Goal: Task Accomplishment & Management: Use online tool/utility

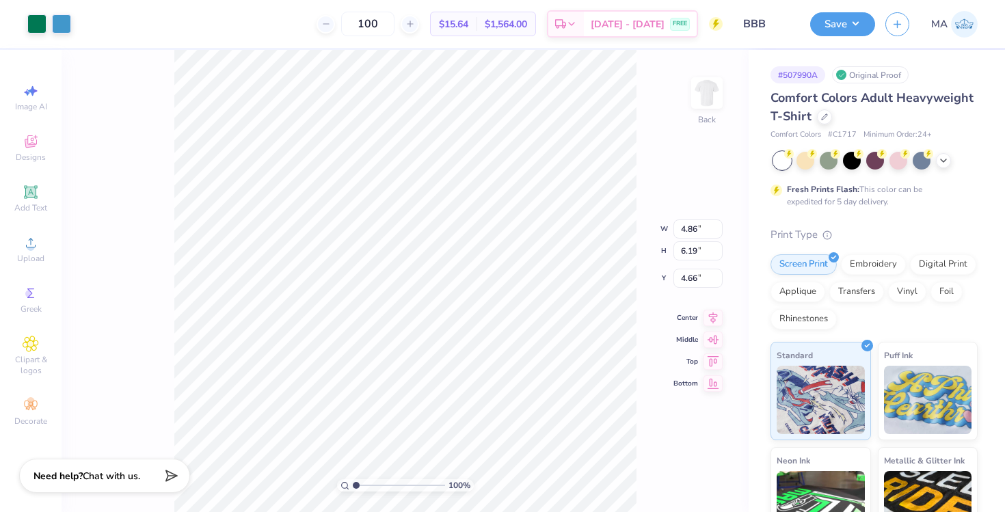
type input "3.00"
click at [826, 118] on icon at bounding box center [824, 115] width 7 height 7
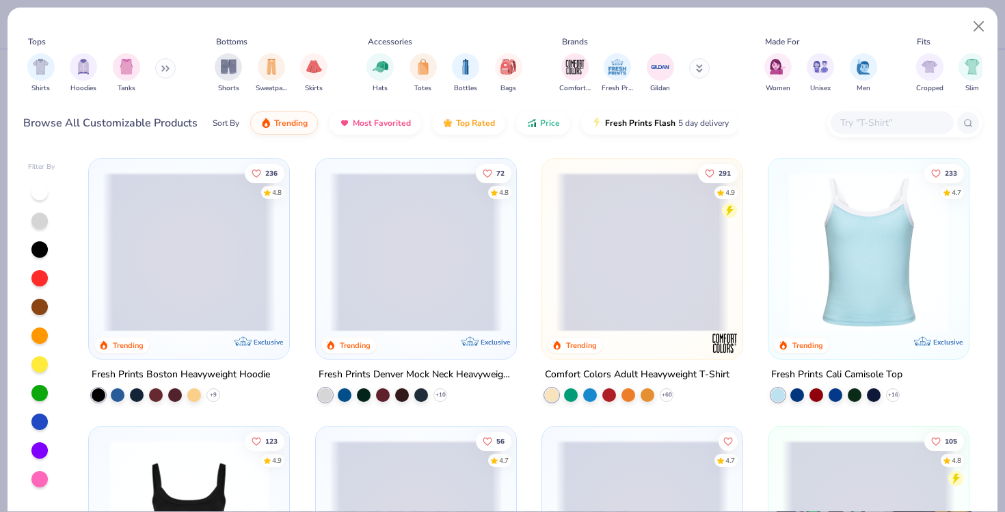
click at [849, 124] on input "text" at bounding box center [891, 123] width 105 height 16
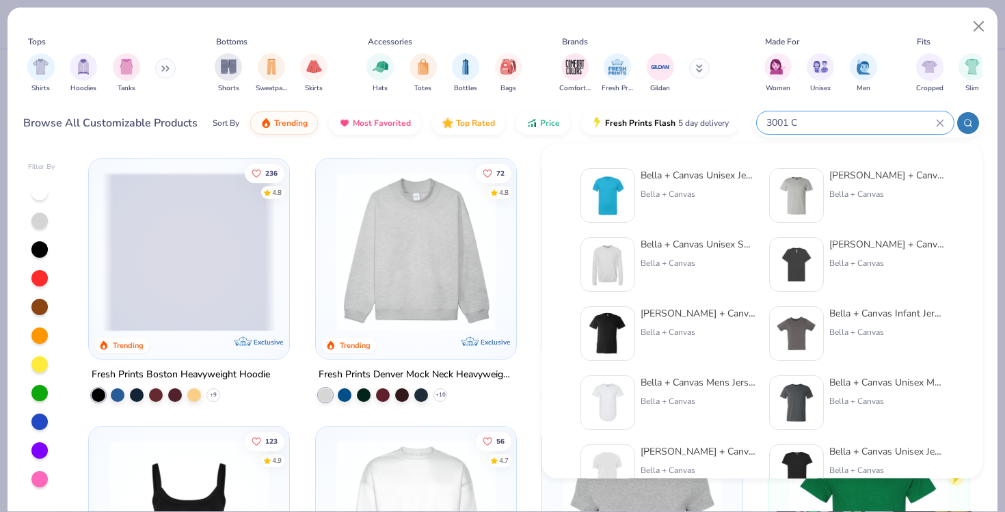
type input "3001 C"
click at [619, 191] on img at bounding box center [608, 195] width 42 height 42
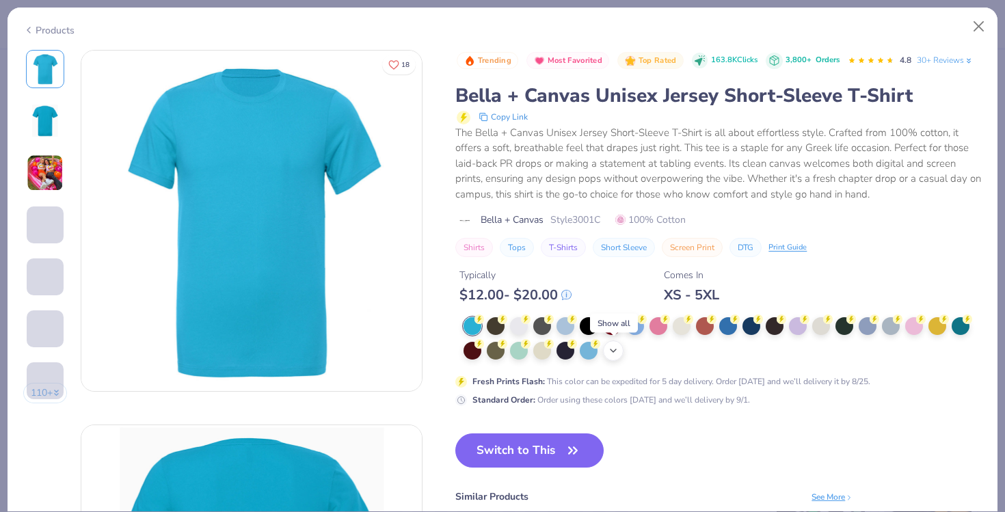
click at [613, 347] on icon at bounding box center [613, 350] width 11 height 11
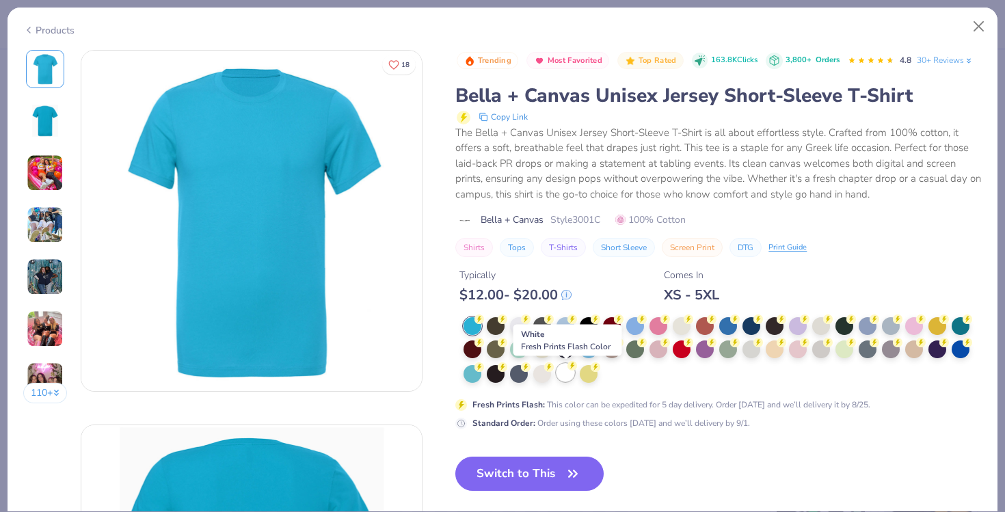
click at [564, 375] on div at bounding box center [565, 373] width 18 height 18
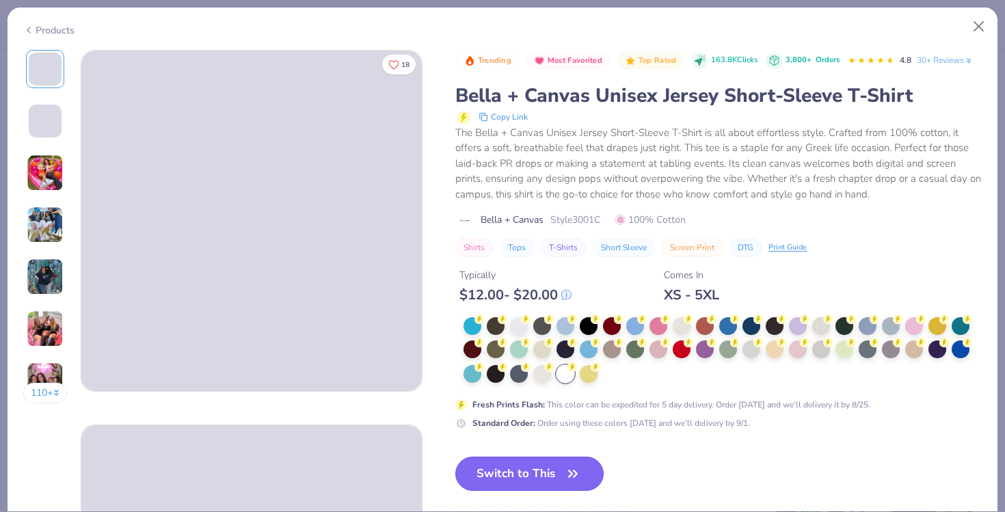
click at [535, 476] on button "Switch to This" at bounding box center [529, 474] width 148 height 34
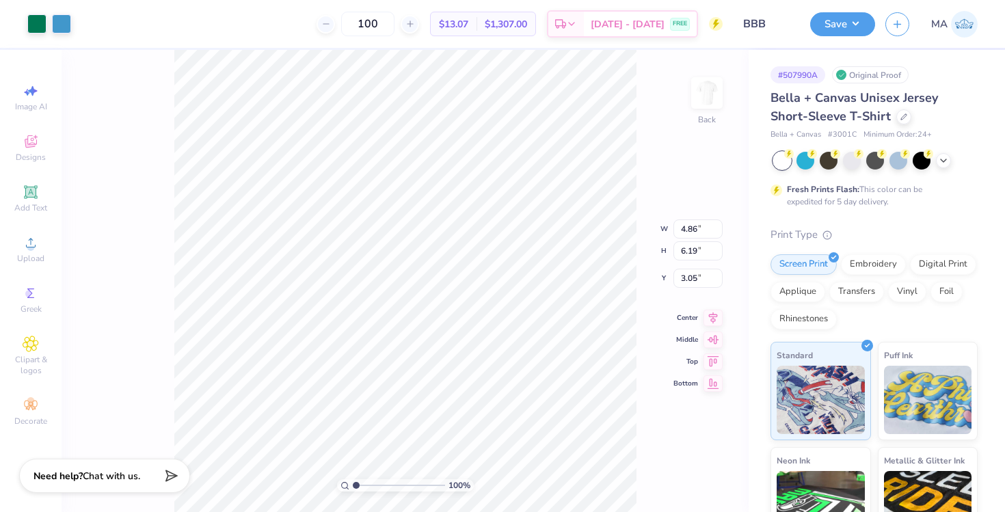
type input "3.25"
click at [843, 14] on button "Save" at bounding box center [842, 22] width 65 height 24
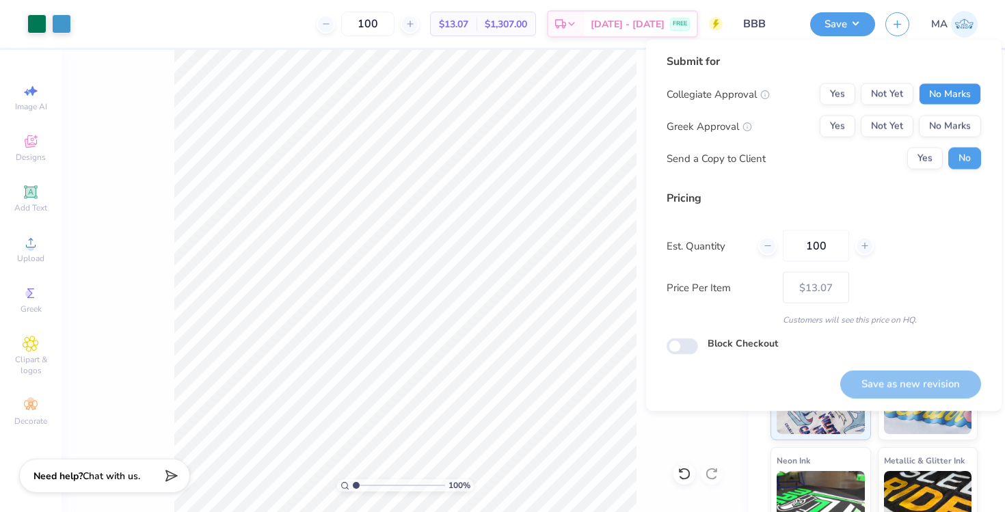
click at [930, 92] on button "No Marks" at bounding box center [950, 94] width 62 height 22
click at [931, 124] on button "No Marks" at bounding box center [950, 127] width 62 height 22
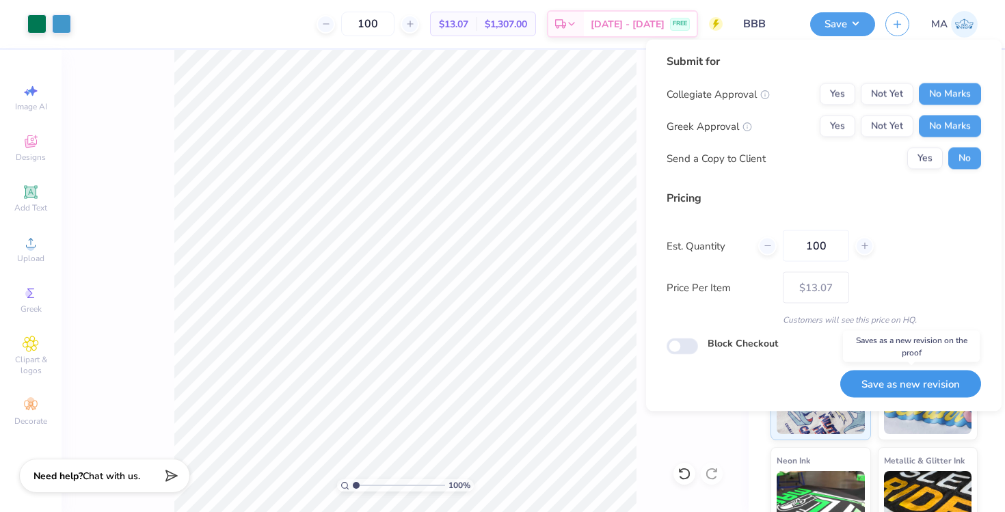
click at [896, 384] on button "Save as new revision" at bounding box center [910, 384] width 141 height 28
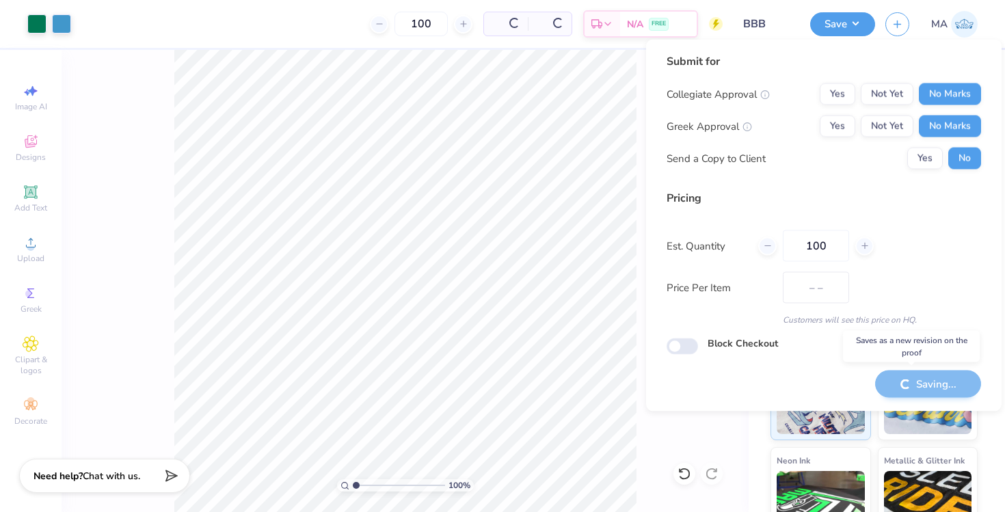
type input "$13.07"
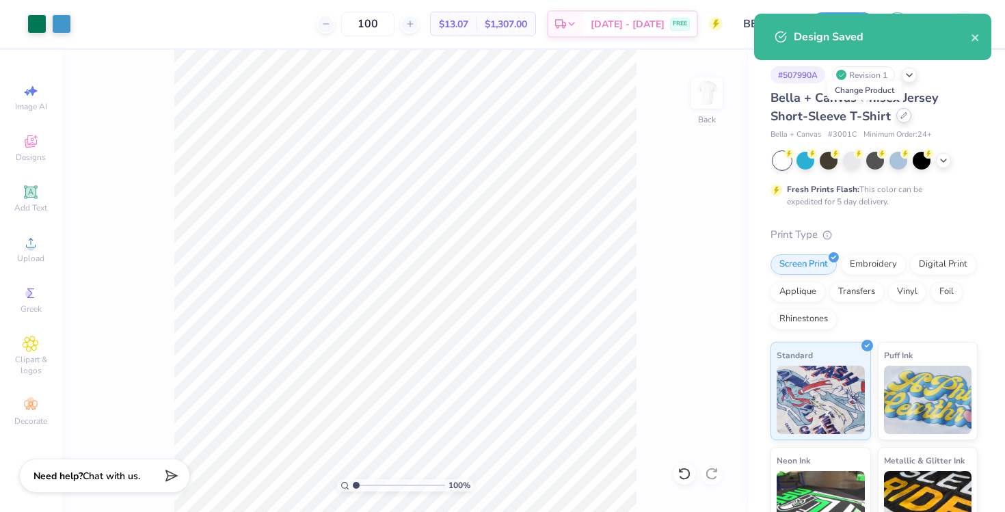
click at [900, 118] on icon at bounding box center [903, 115] width 7 height 7
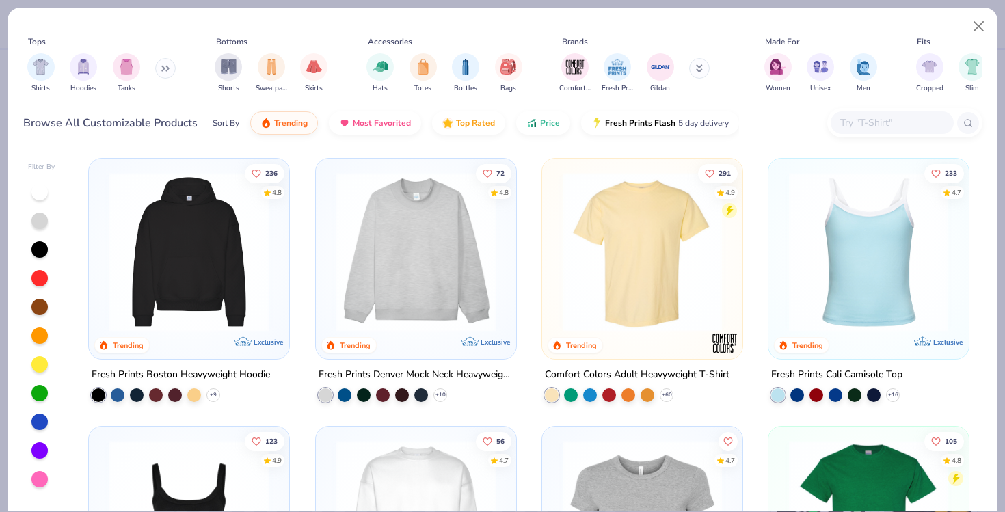
click at [866, 118] on input "text" at bounding box center [891, 123] width 105 height 16
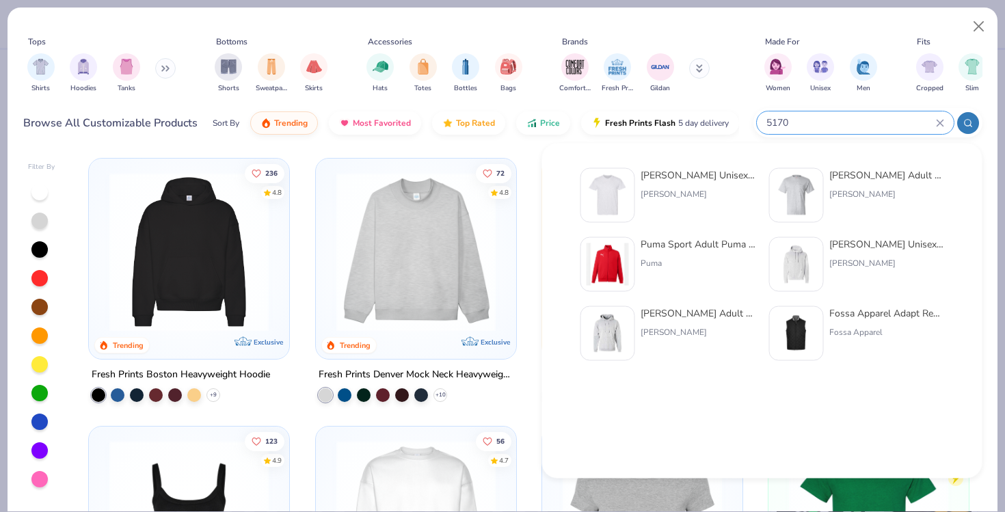
type input "5170"
click at [608, 190] on img at bounding box center [608, 195] width 42 height 42
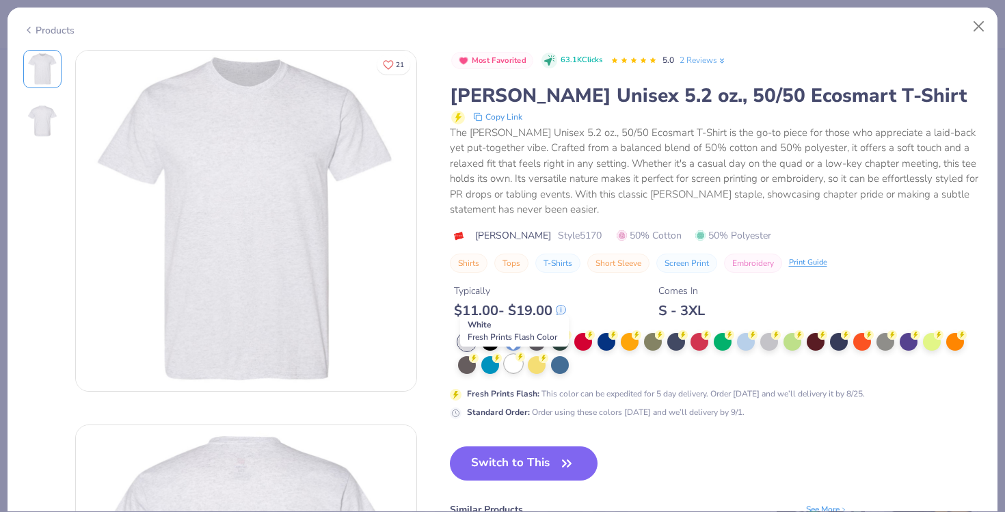
click at [515, 364] on div at bounding box center [514, 364] width 18 height 18
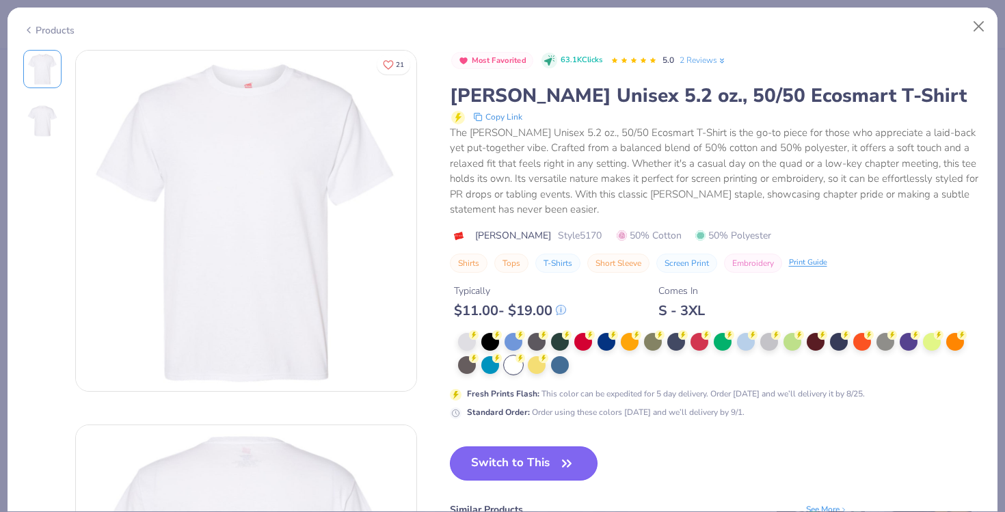
click at [527, 468] on button "Switch to This" at bounding box center [524, 463] width 148 height 34
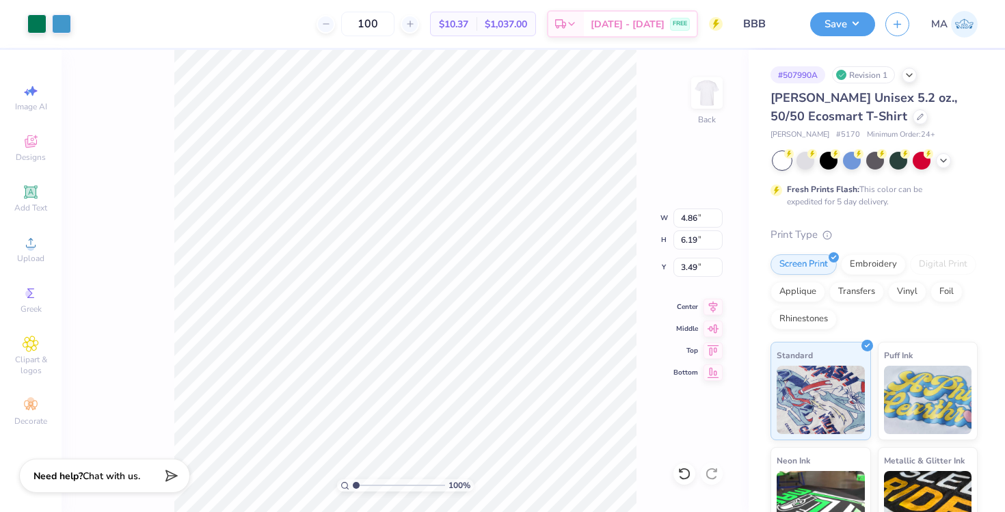
type input "3.26"
click at [836, 21] on button "Save" at bounding box center [842, 22] width 65 height 24
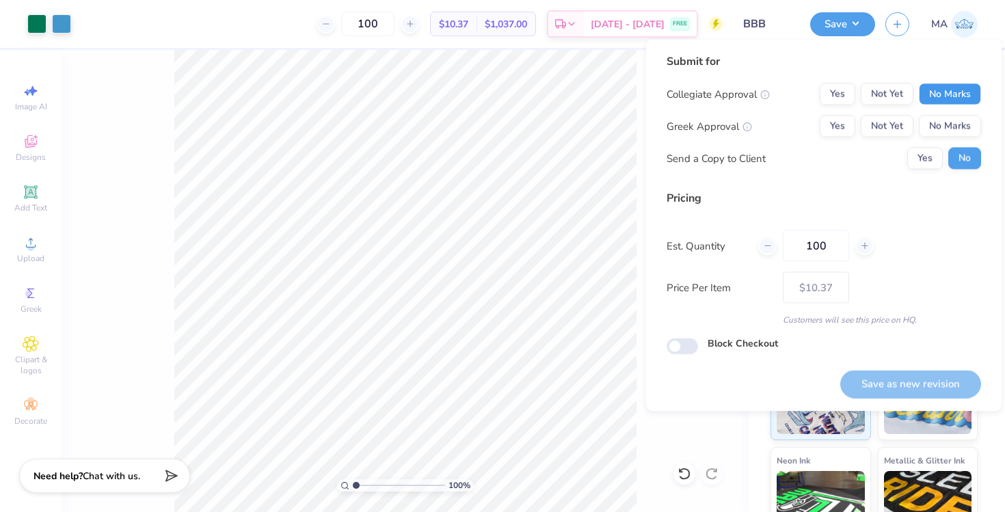
click at [937, 92] on button "No Marks" at bounding box center [950, 94] width 62 height 22
click at [932, 127] on button "No Marks" at bounding box center [950, 127] width 62 height 22
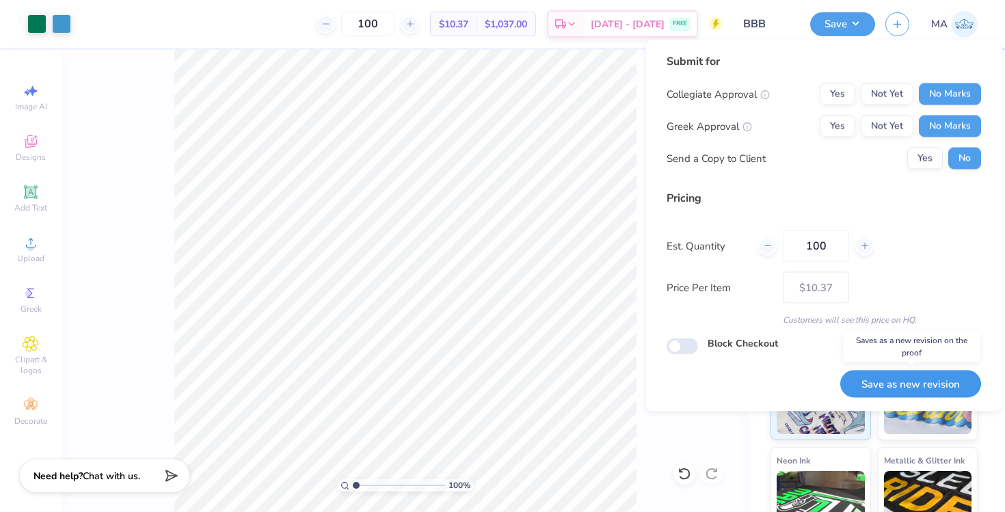
click at [891, 377] on button "Save as new revision" at bounding box center [910, 384] width 141 height 28
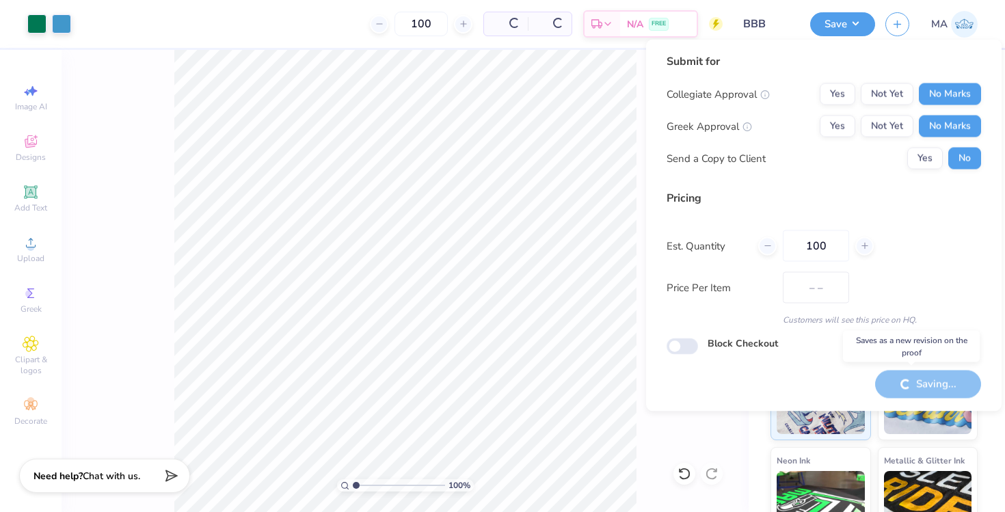
type input "$10.37"
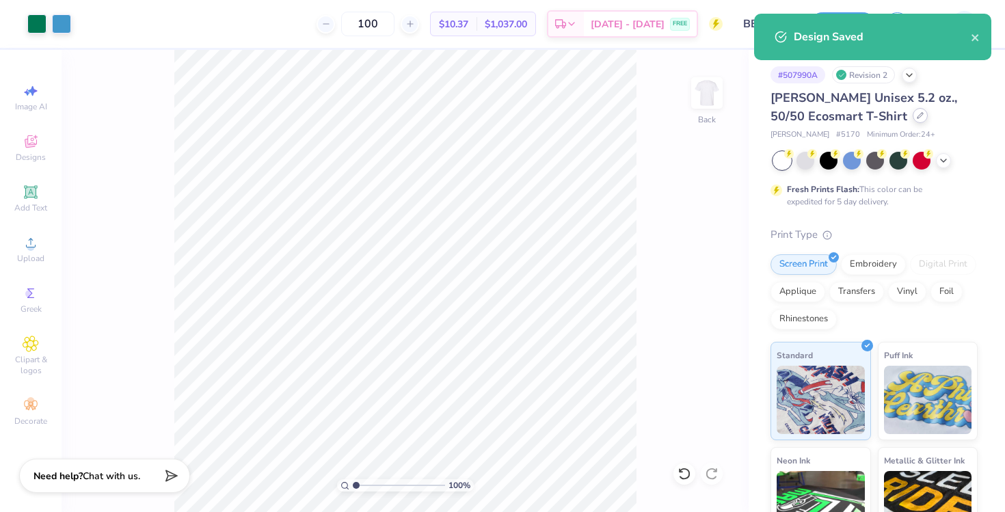
click at [913, 118] on div at bounding box center [920, 115] width 15 height 15
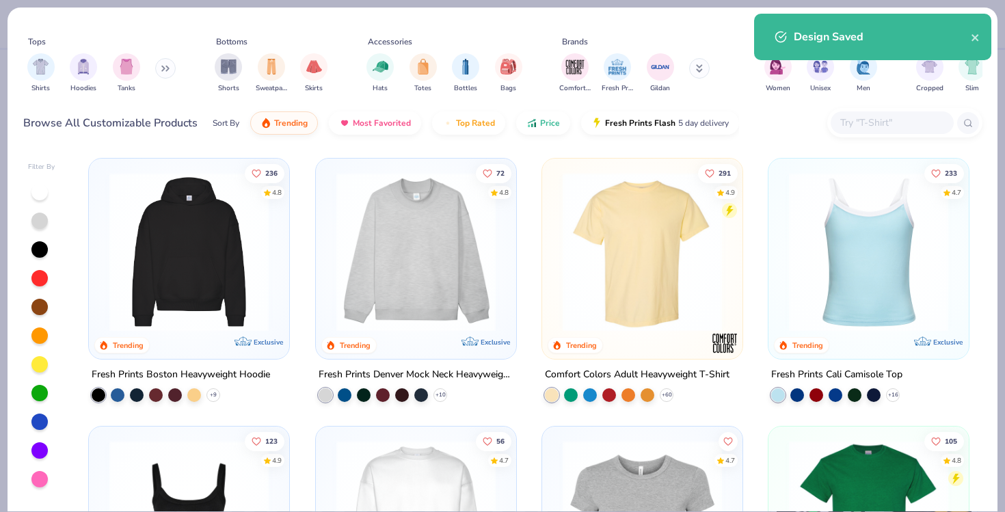
click at [863, 125] on input "text" at bounding box center [891, 123] width 105 height 16
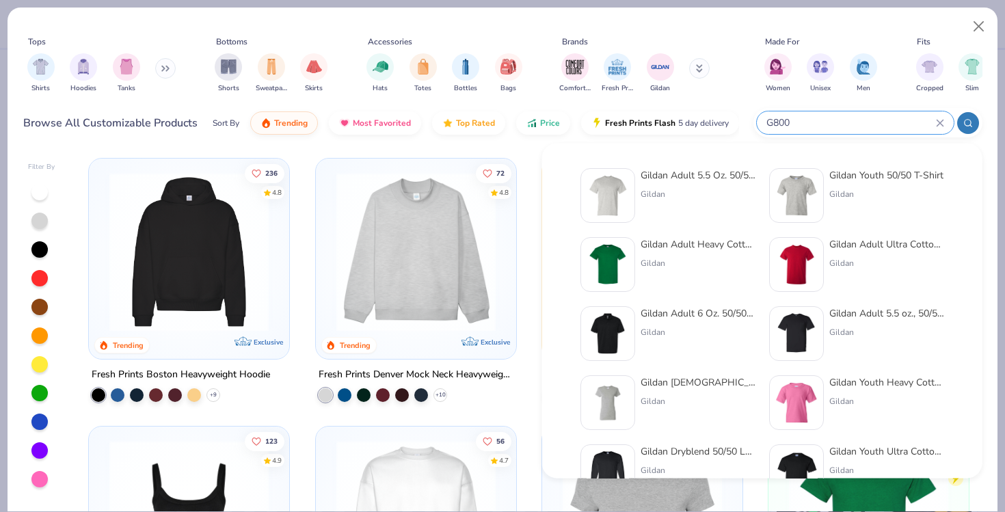
type input "G800"
click at [623, 193] on img at bounding box center [608, 195] width 42 height 42
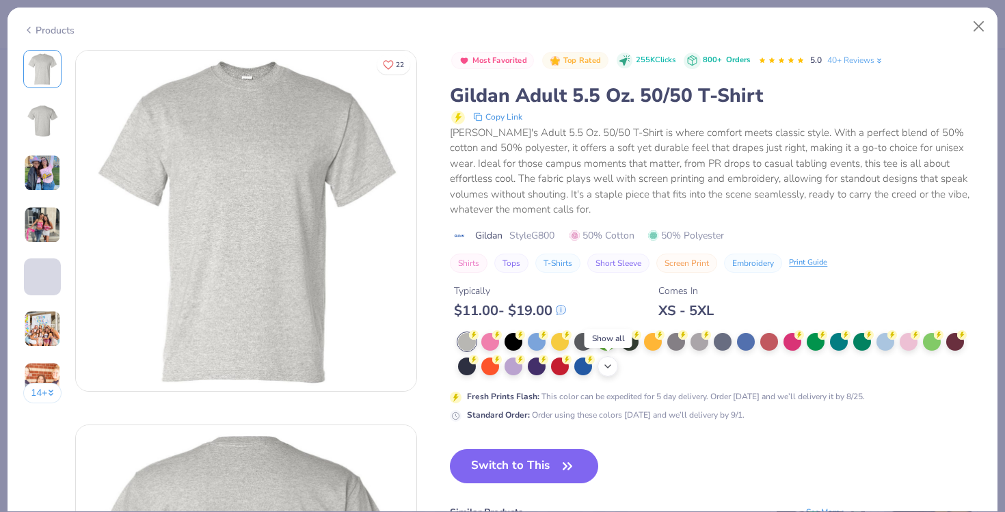
click at [611, 364] on icon at bounding box center [607, 366] width 11 height 11
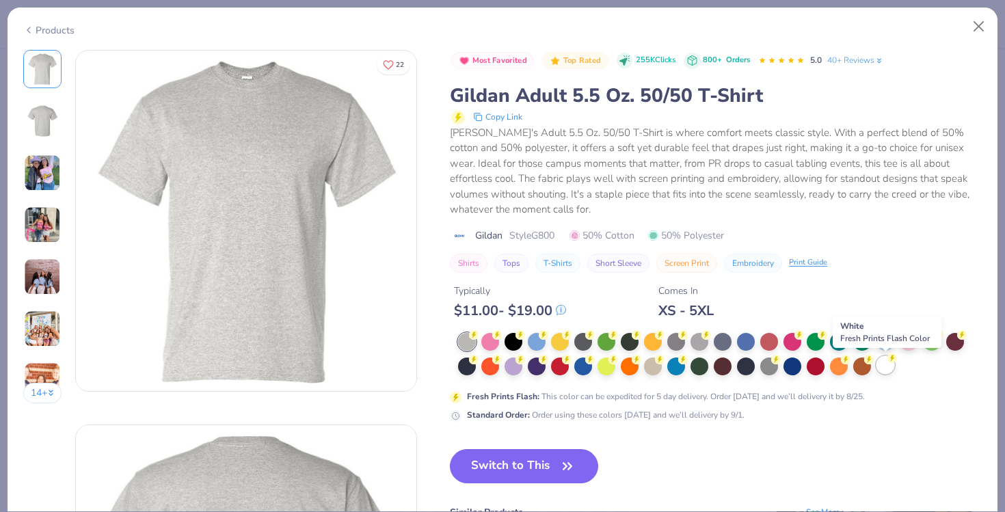
click at [890, 364] on div at bounding box center [885, 365] width 18 height 18
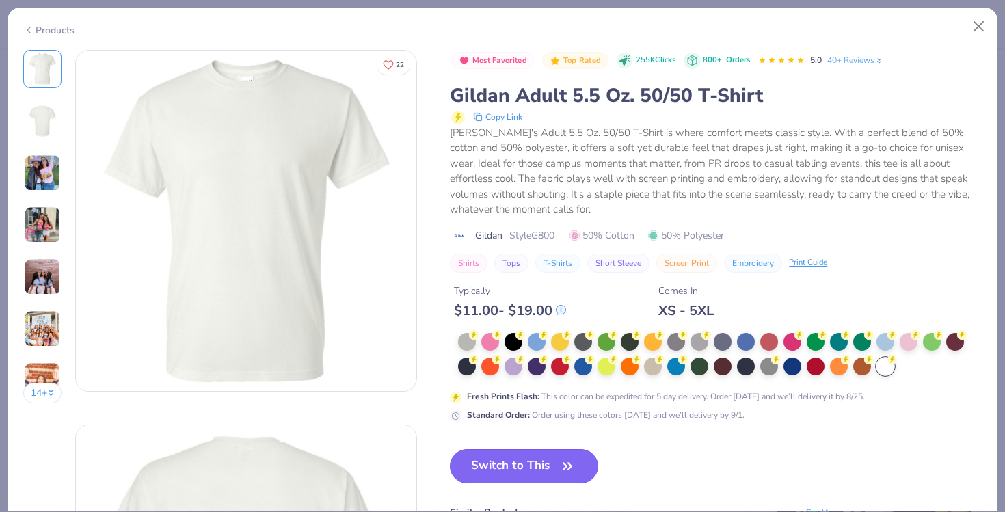
click at [539, 460] on button "Switch to This" at bounding box center [524, 466] width 148 height 34
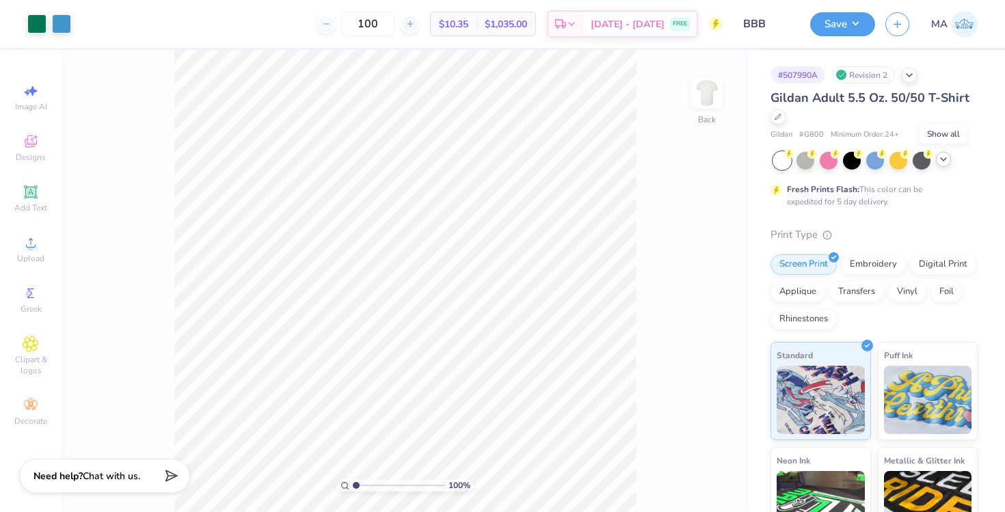
click at [947, 160] on icon at bounding box center [943, 159] width 11 height 11
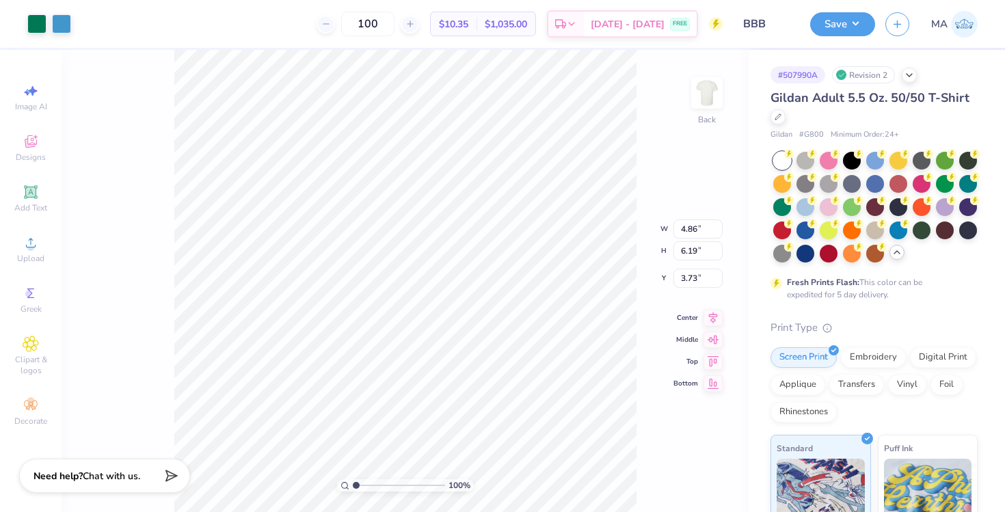
type input "3.23"
click at [842, 27] on button "Save" at bounding box center [842, 22] width 65 height 24
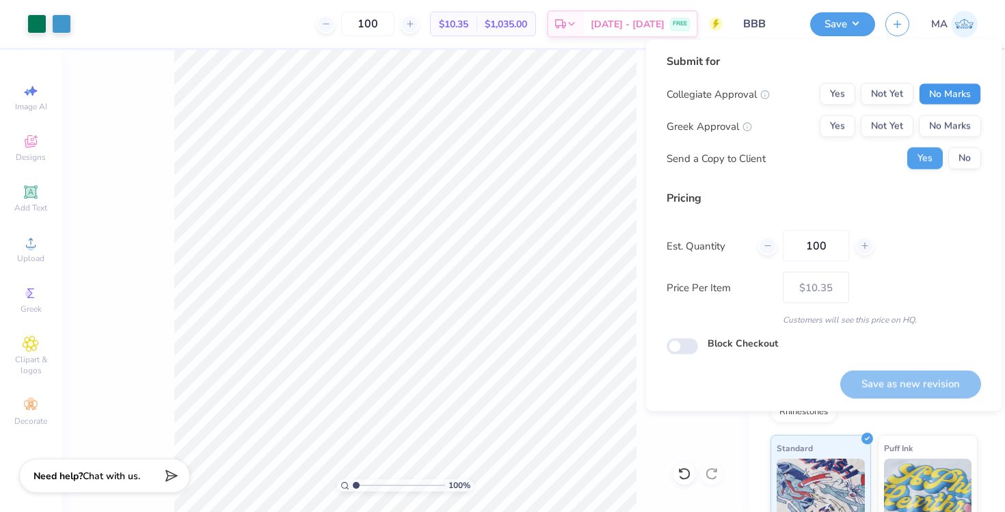
click at [941, 96] on button "No Marks" at bounding box center [950, 94] width 62 height 22
click at [937, 136] on button "No Marks" at bounding box center [950, 127] width 62 height 22
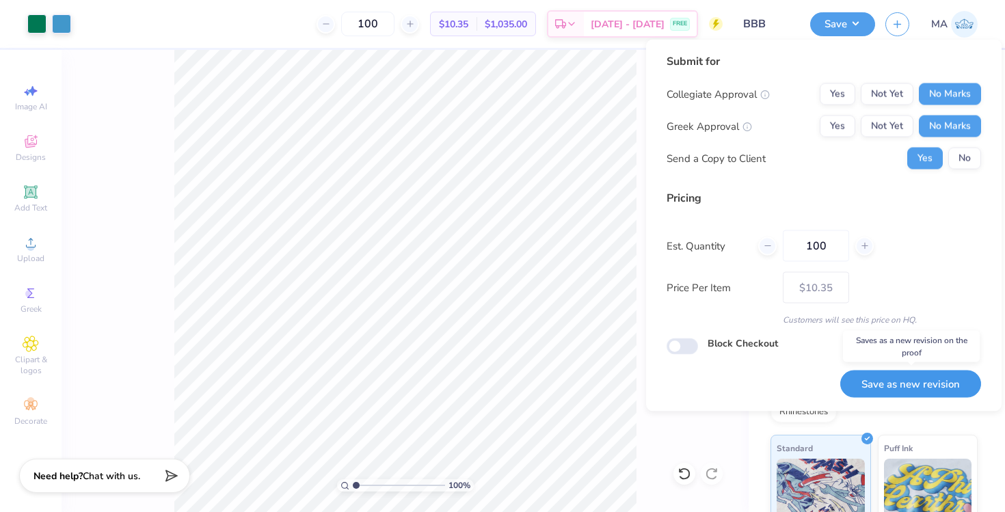
click at [889, 385] on button "Save as new revision" at bounding box center [910, 384] width 141 height 28
type input "$10.35"
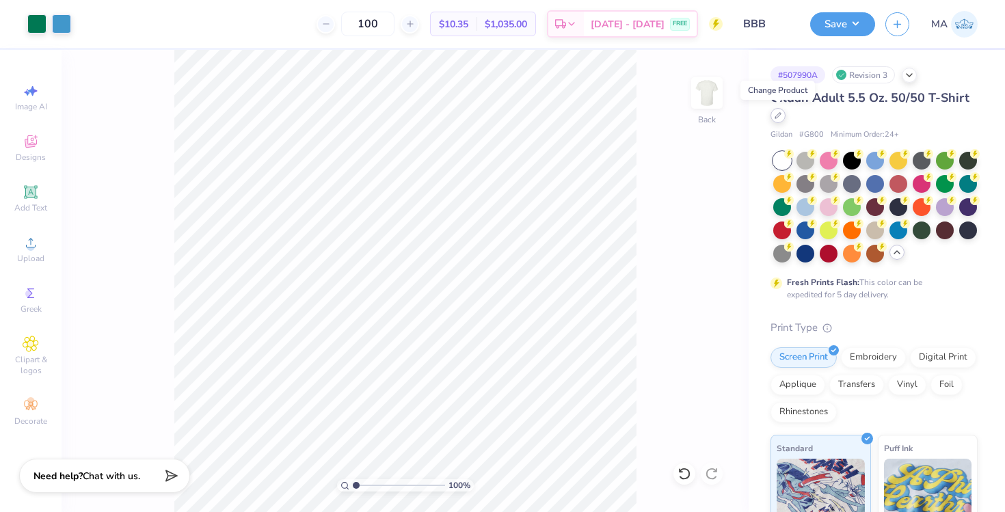
click at [779, 115] on icon at bounding box center [777, 115] width 5 height 5
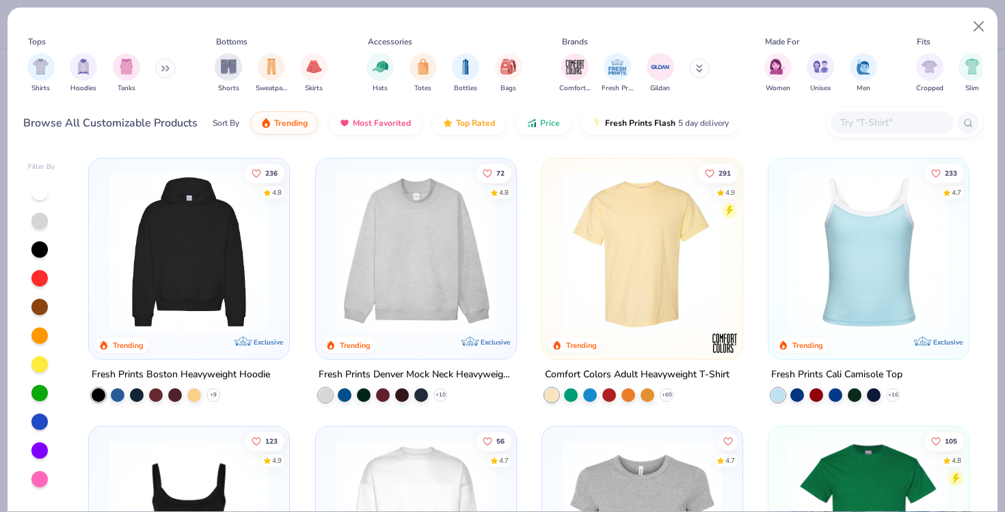
click at [863, 119] on input "text" at bounding box center [891, 123] width 105 height 16
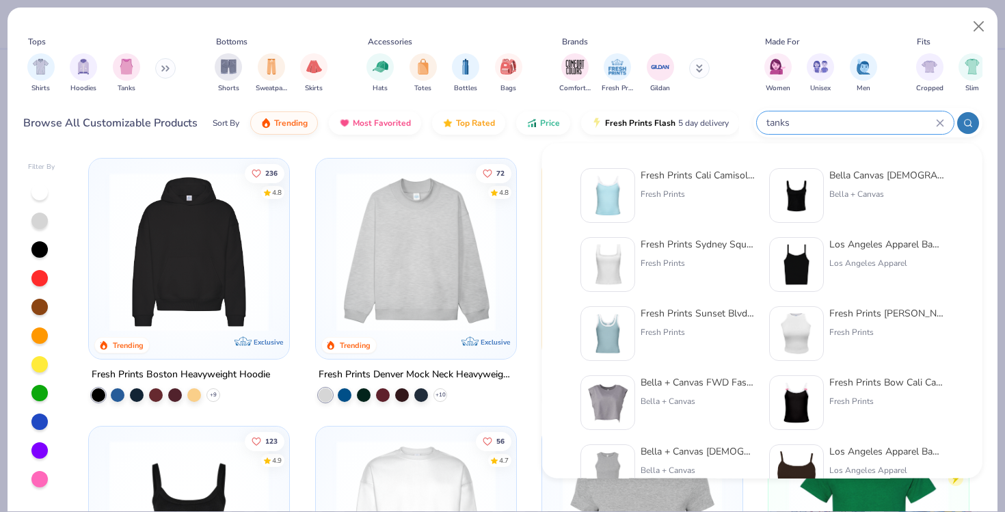
type input "tanks"
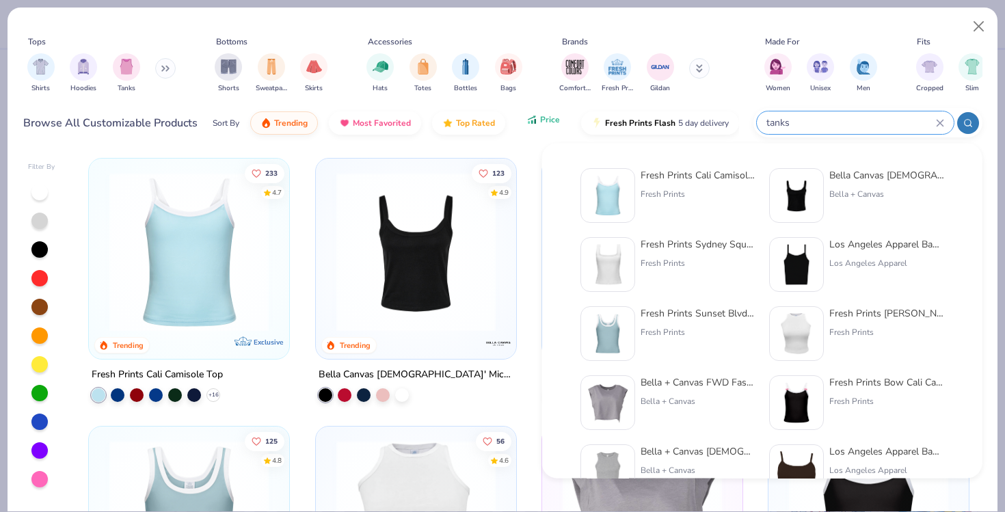
click at [545, 123] on span "Price" at bounding box center [550, 119] width 20 height 11
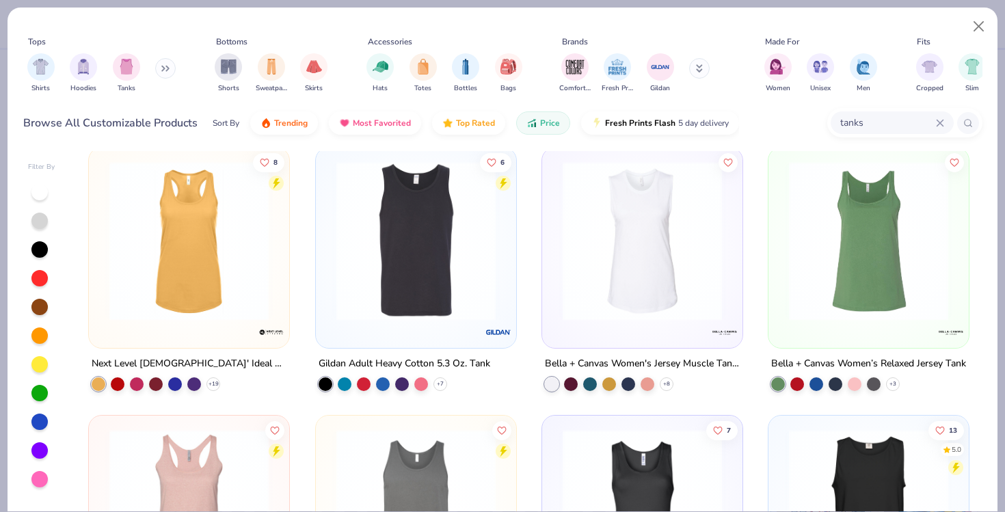
scroll to position [3, 0]
